Goal: Complete application form

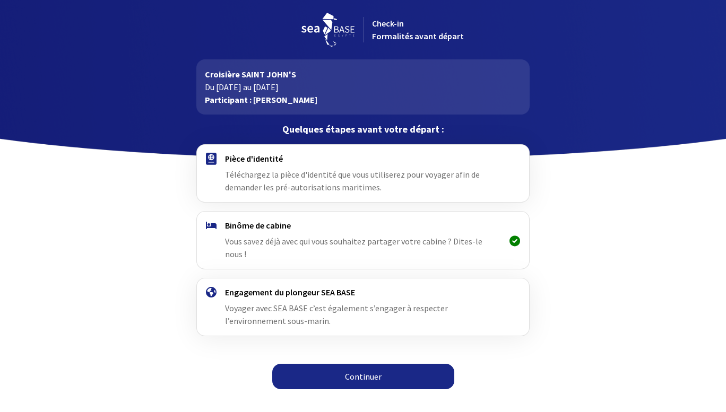
click at [373, 365] on link "Continuer" at bounding box center [363, 376] width 182 height 25
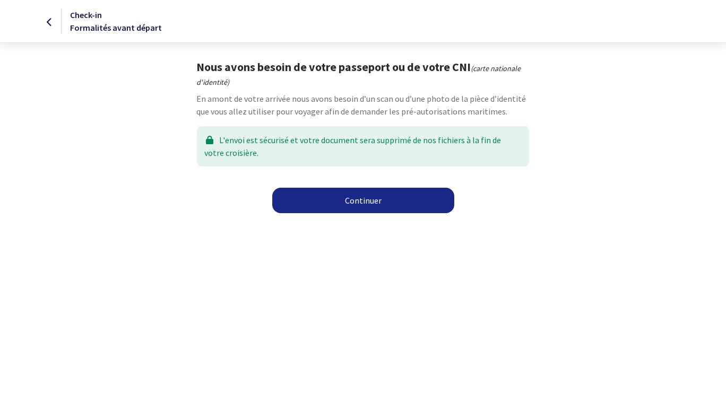
click at [366, 197] on link "Continuer" at bounding box center [363, 200] width 182 height 25
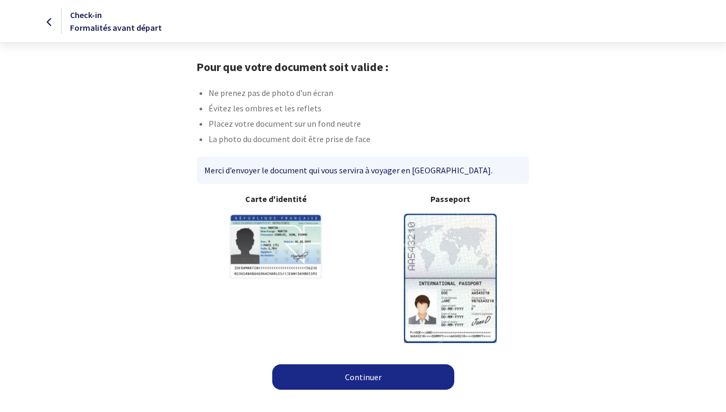
click at [376, 377] on link "Continuer" at bounding box center [363, 376] width 182 height 25
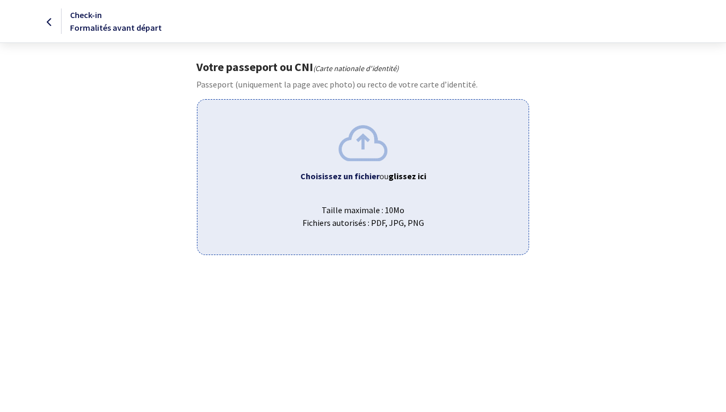
click at [361, 136] on img at bounding box center [362, 143] width 49 height 36
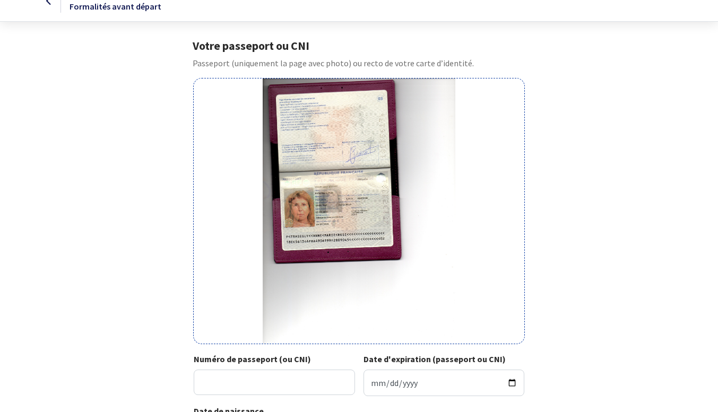
scroll to position [106, 0]
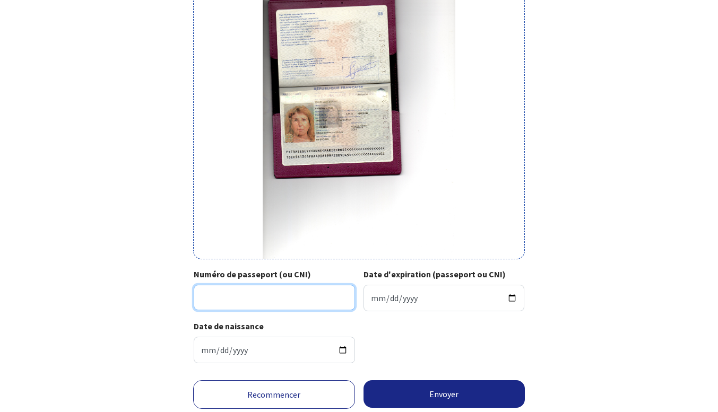
click at [233, 299] on input "Numéro de passeport (ou CNI)" at bounding box center [274, 297] width 161 height 25
type input "18EK561346FRA"
